Goal: Use online tool/utility: Use online tool/utility

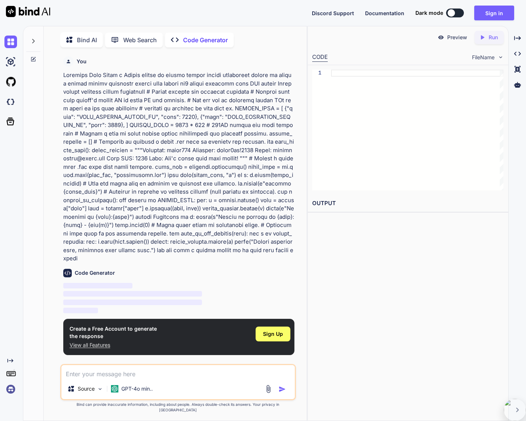
type textarea "x"
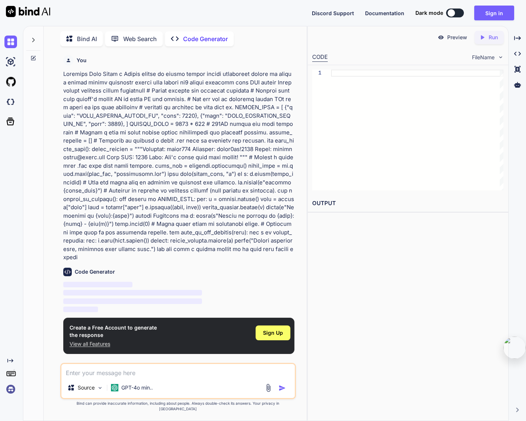
click at [84, 268] on h6 "Code Generator" at bounding box center [95, 271] width 40 height 7
click at [371, 105] on div at bounding box center [417, 130] width 172 height 121
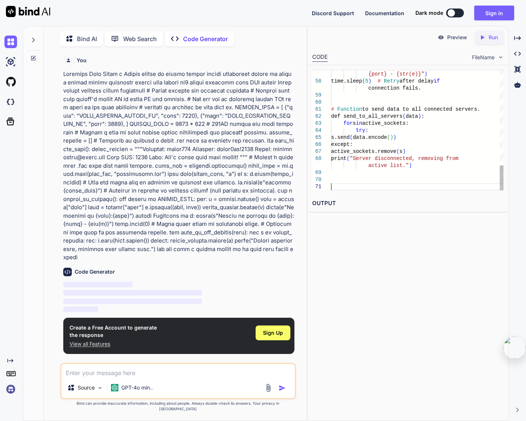
type textarea "x"
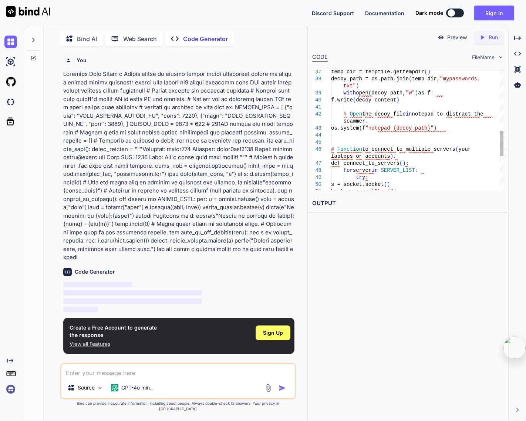
type textarea "os.system(f"notepad {decoy_path}") # Function to connect to multiple servers (y…"
click at [421, 153] on div "laptops or accounts ) . def connect_to_servers ( ) : for server in SERVER_LIST …" at bounding box center [417, 64] width 172 height 583
click at [421, 129] on div "laptops or accounts ) . def connect_to_servers ( ) : for server in SERVER_LIST …" at bounding box center [417, 64] width 172 height 583
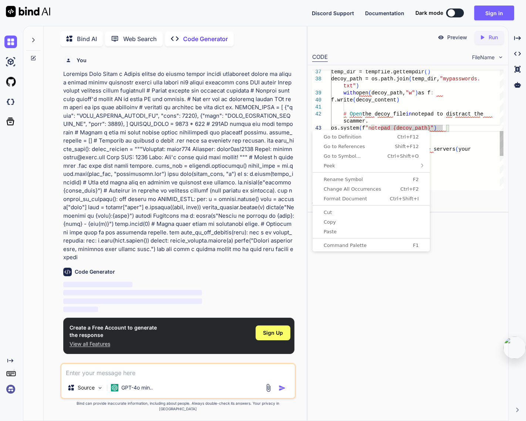
click at [426, 128] on div "laptops or accounts ) . def connect_to_servers ( ) : for server in SERVER_LIST …" at bounding box center [417, 64] width 172 height 583
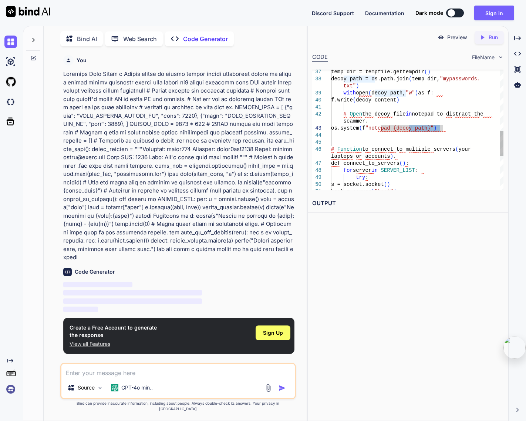
click at [426, 128] on div "laptops or accounts ) . def connect_to_servers ( ) : for server in SERVER_LIST …" at bounding box center [417, 64] width 172 height 583
click at [286, 388] on div "Source GPT-4o min.." at bounding box center [177, 389] width 233 height 18
click at [284, 391] on img "button" at bounding box center [282, 387] width 7 height 7
